Goal: Purchase product/service

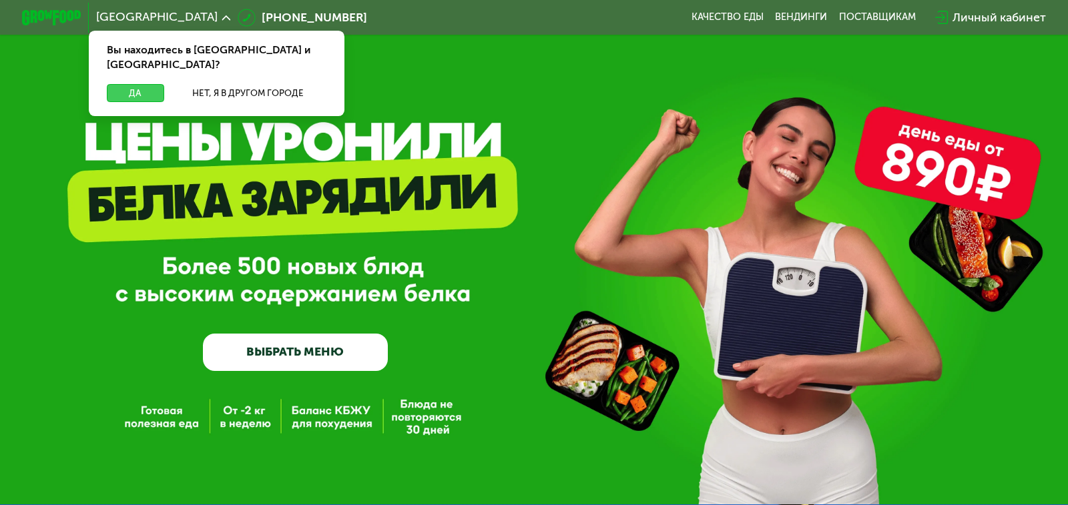
click at [123, 84] on button "Да" at bounding box center [135, 93] width 57 height 18
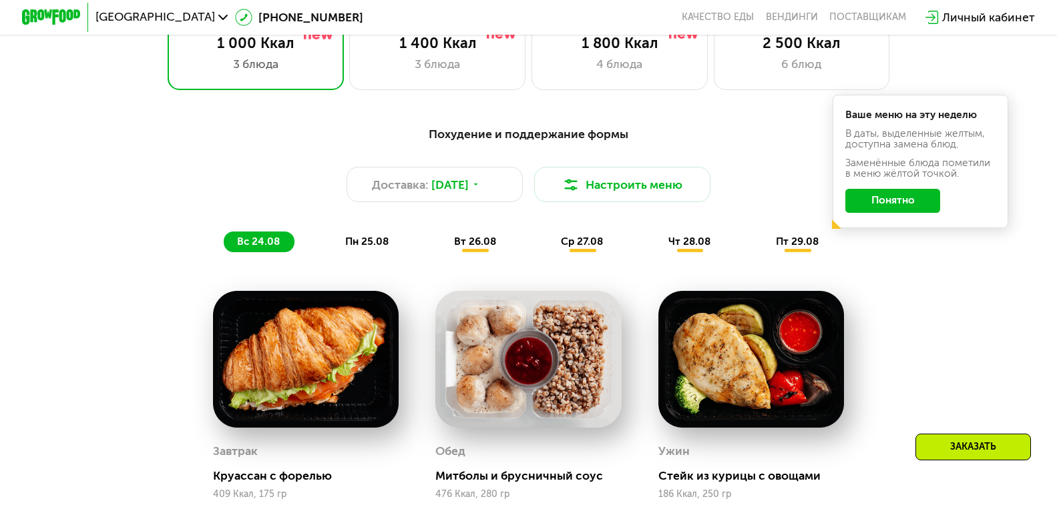
scroll to position [734, 0]
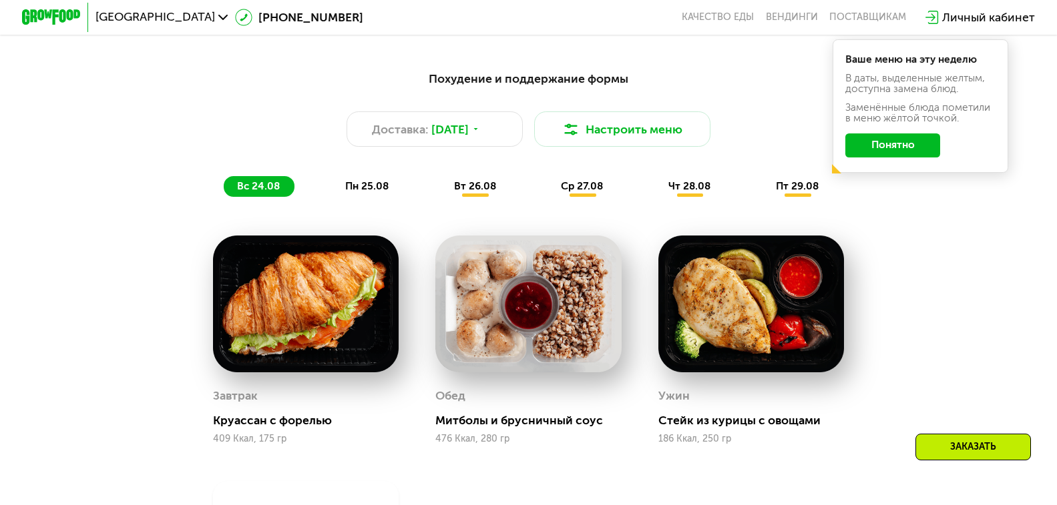
click at [928, 147] on button "Понятно" at bounding box center [892, 144] width 95 height 23
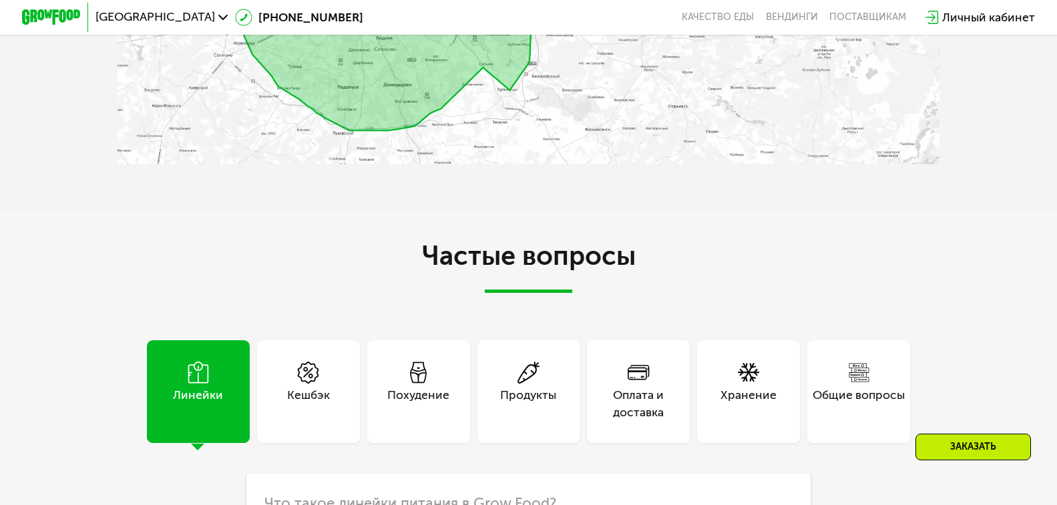
scroll to position [3471, 0]
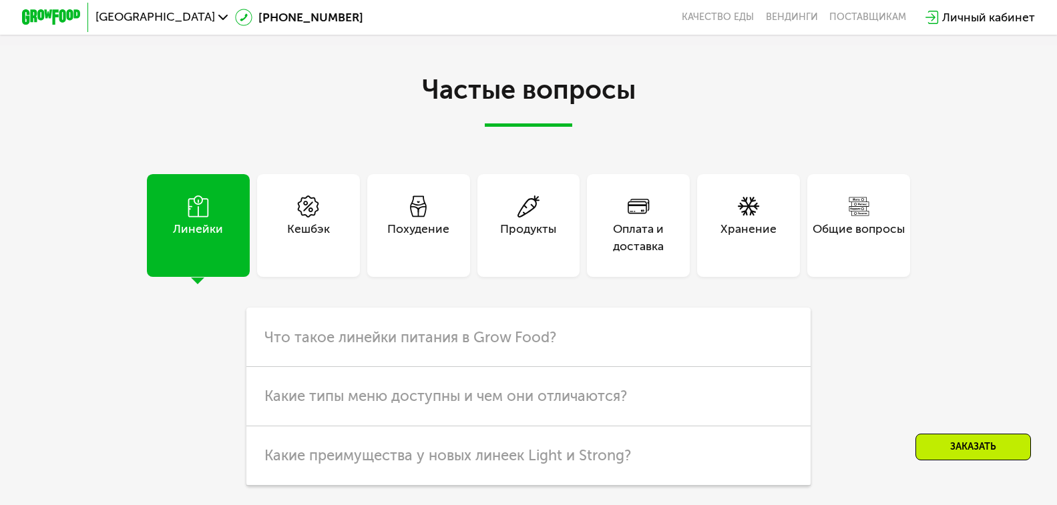
click at [430, 244] on div "Похудение" at bounding box center [418, 225] width 103 height 103
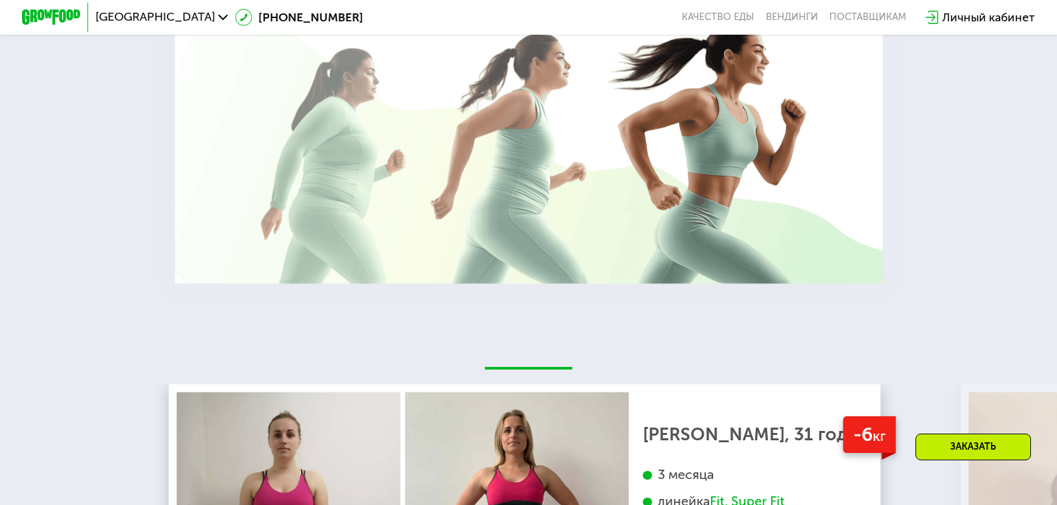
scroll to position [0, 0]
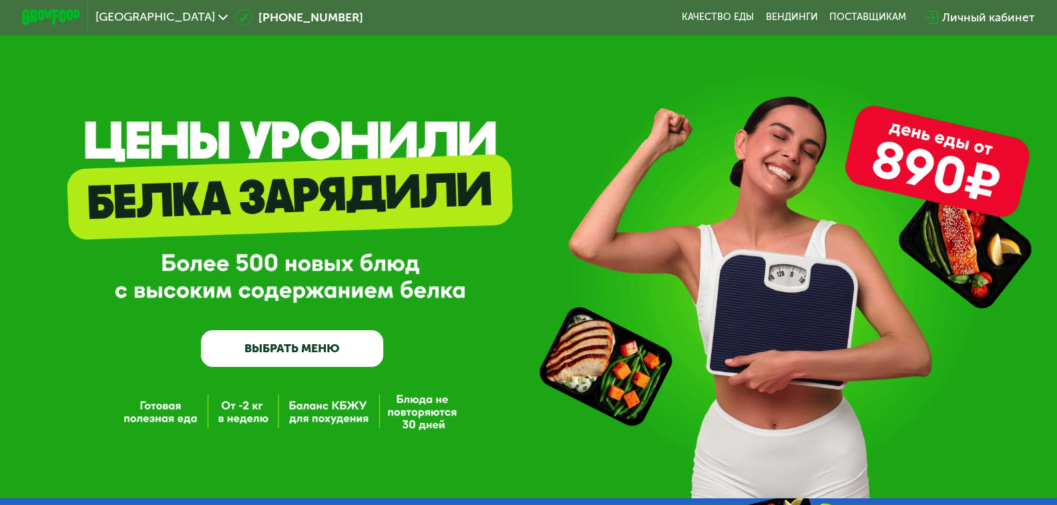
click at [290, 350] on link "ВЫБРАТЬ МЕНЮ" at bounding box center [292, 348] width 183 height 37
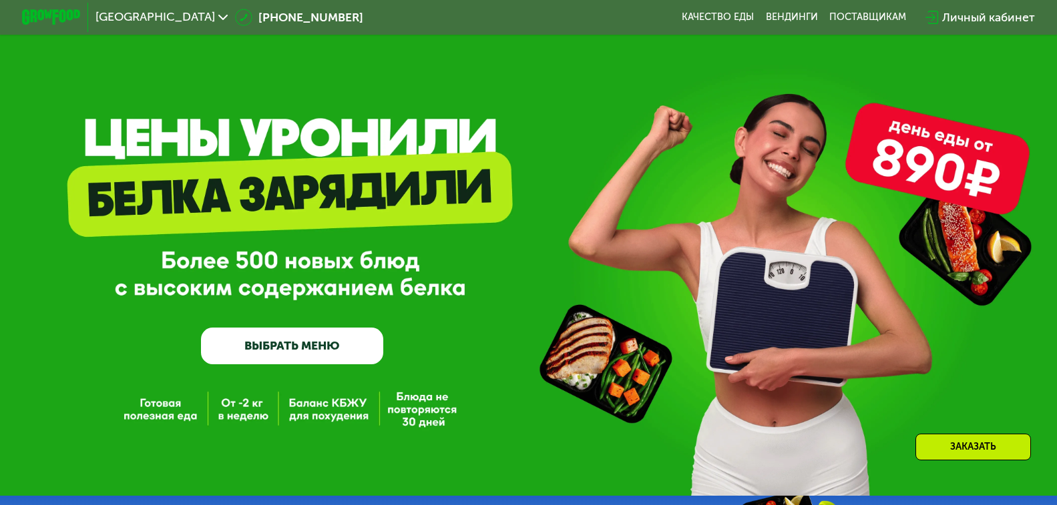
scroll to position [621, 0]
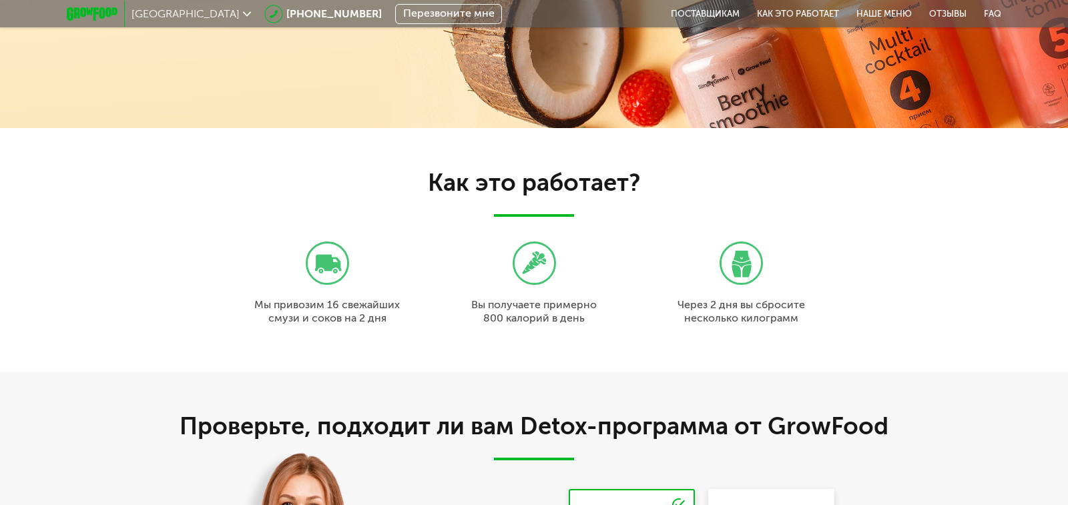
scroll to position [601, 0]
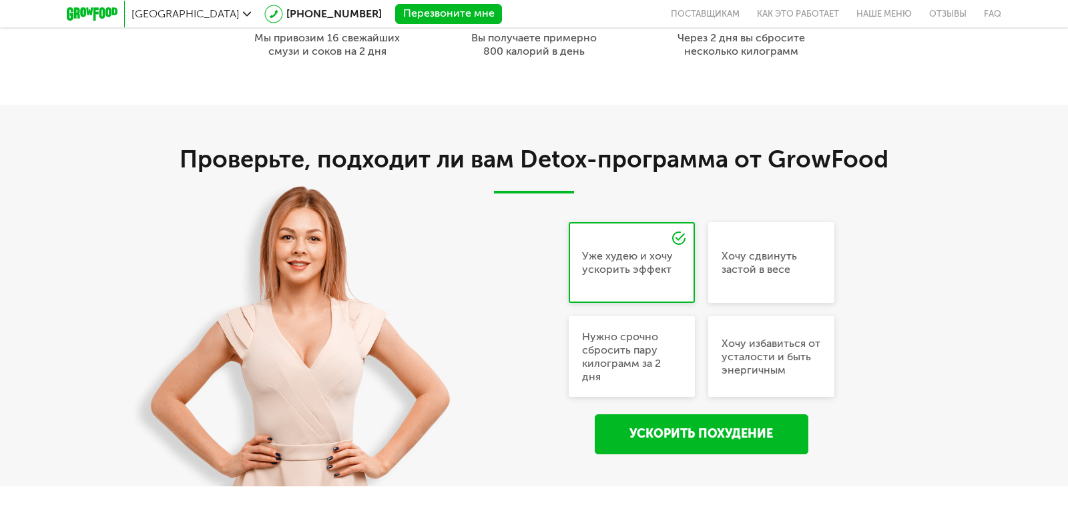
click at [790, 358] on div "Хочу избавиться от усталости и быть энергичным" at bounding box center [770, 357] width 99 height 40
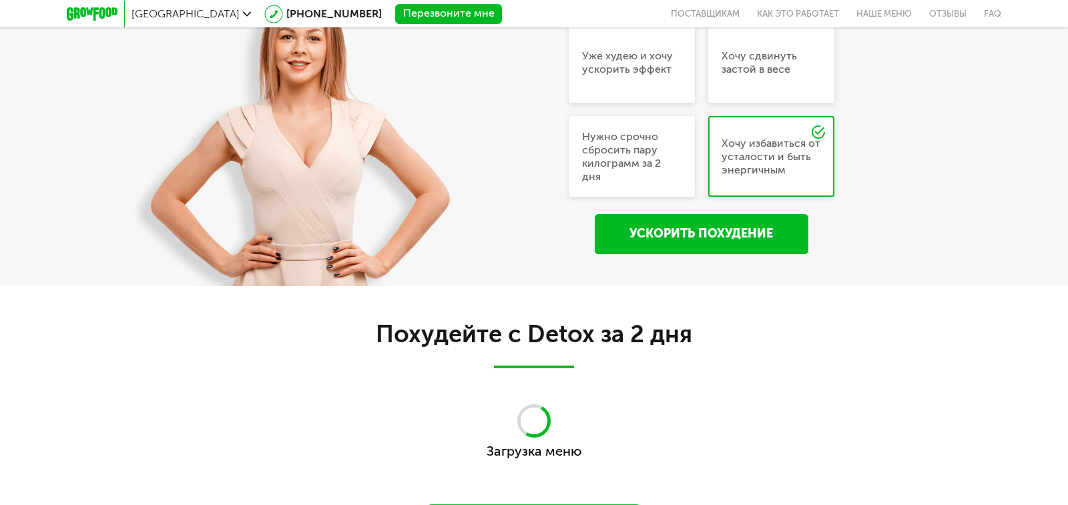
scroll to position [868, 0]
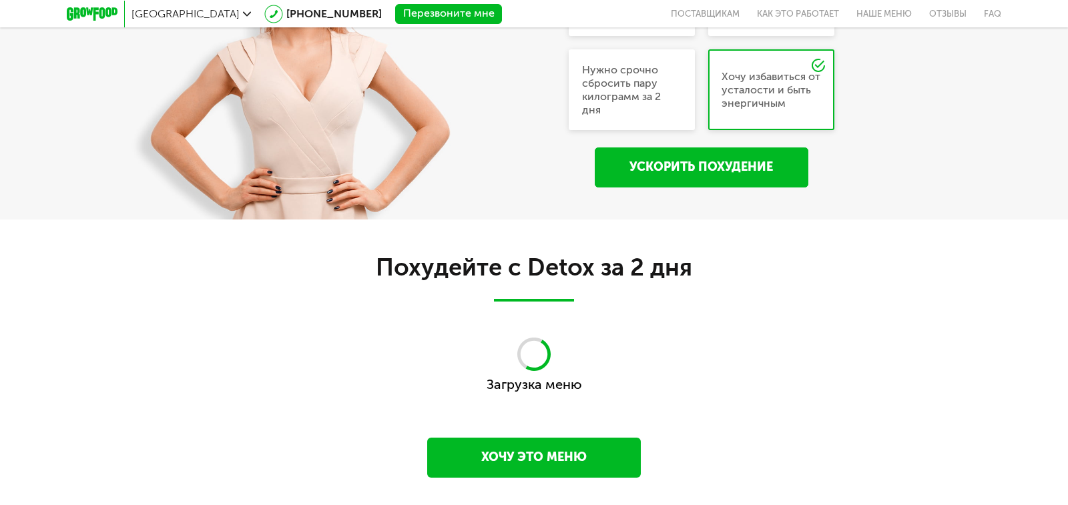
click at [740, 170] on link "Ускорить похудение" at bounding box center [702, 167] width 214 height 40
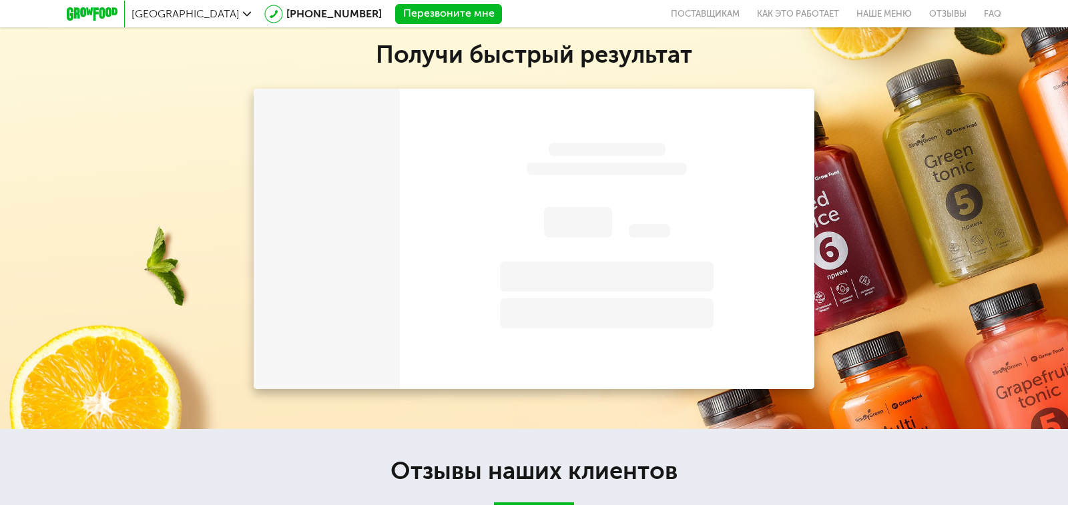
scroll to position [1352, 0]
